Goal: Use online tool/utility: Use online tool/utility

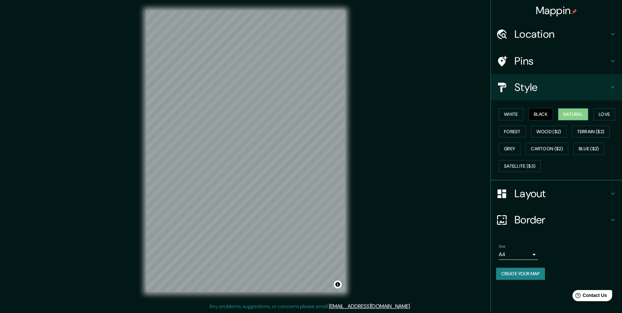
click at [576, 116] on button "Natural" at bounding box center [573, 114] width 30 height 12
click at [604, 114] on button "Love" at bounding box center [604, 114] width 22 height 12
click at [508, 132] on button "Forest" at bounding box center [511, 131] width 27 height 12
click at [541, 132] on button "Wood ($2)" at bounding box center [548, 131] width 35 height 12
click at [580, 131] on button "Terrain ($2)" at bounding box center [590, 131] width 38 height 12
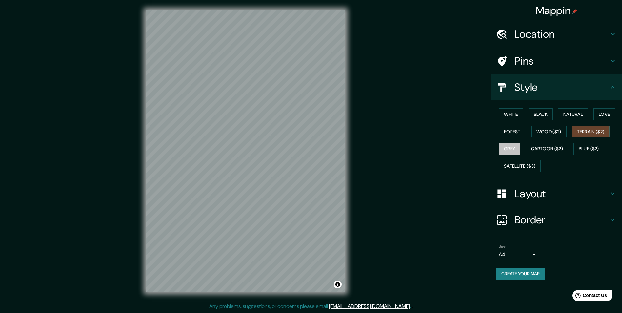
click at [508, 144] on button "Grey" at bounding box center [509, 149] width 22 height 12
click at [533, 148] on button "Cartoon ($2)" at bounding box center [546, 149] width 43 height 12
click at [586, 146] on button "Blue ($2)" at bounding box center [588, 149] width 31 height 12
click at [513, 147] on button "Grey" at bounding box center [509, 149] width 22 height 12
click at [532, 147] on button "Cartoon ($2)" at bounding box center [546, 149] width 43 height 12
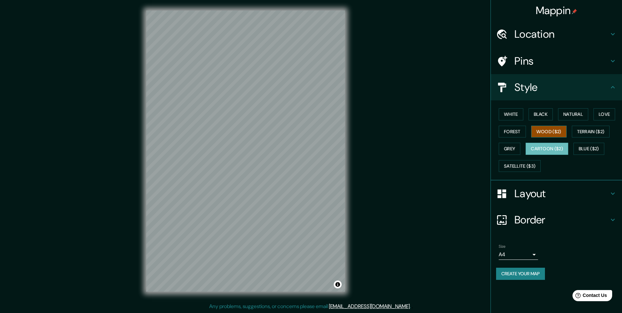
click at [546, 133] on button "Wood ($2)" at bounding box center [548, 131] width 35 height 12
click at [540, 121] on div "White Black Natural Love Forest Wood ($2) Terrain ($2) Grey Cartoon ($2) Blue (…" at bounding box center [559, 139] width 126 height 69
click at [545, 117] on button "Black" at bounding box center [540, 114] width 25 height 12
click at [234, 180] on div at bounding box center [233, 178] width 5 height 5
click at [235, 180] on div at bounding box center [233, 178] width 5 height 5
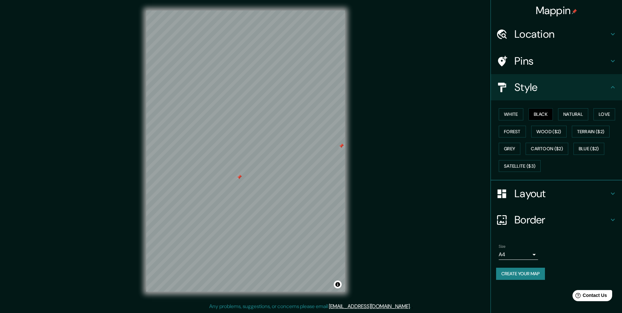
click at [240, 179] on div at bounding box center [239, 176] width 5 height 5
click at [333, 151] on div at bounding box center [332, 149] width 5 height 5
drag, startPoint x: 508, startPoint y: 128, endPoint x: 510, endPoint y: 121, distance: 7.9
click at [508, 127] on button "Forest" at bounding box center [511, 131] width 27 height 12
click at [512, 118] on button "White" at bounding box center [510, 114] width 25 height 12
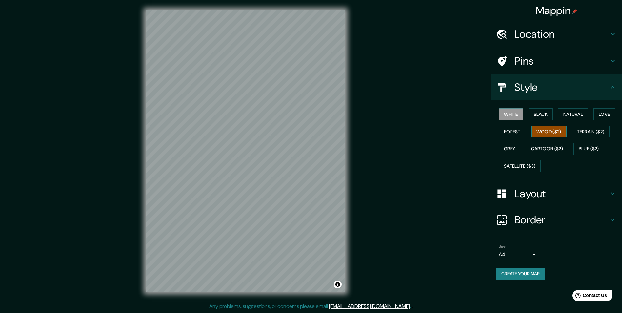
click at [549, 128] on button "Wood ($2)" at bounding box center [548, 131] width 35 height 12
click at [508, 115] on button "White" at bounding box center [510, 114] width 25 height 12
click at [536, 115] on button "Black" at bounding box center [540, 114] width 25 height 12
